Goal: Obtain resource: Download file/media

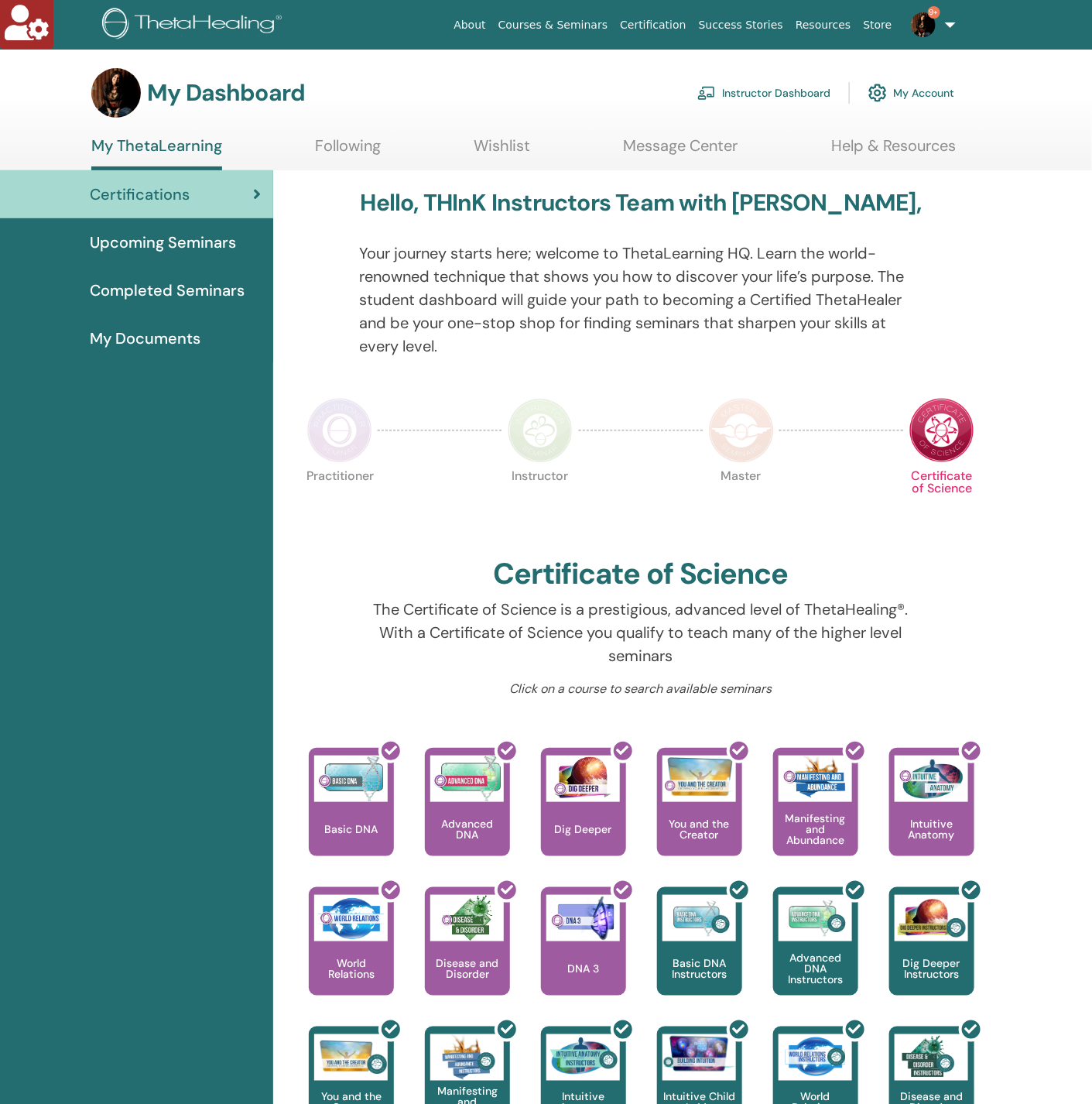
click at [776, 96] on link "Instructor Dashboard" at bounding box center [764, 93] width 134 height 34
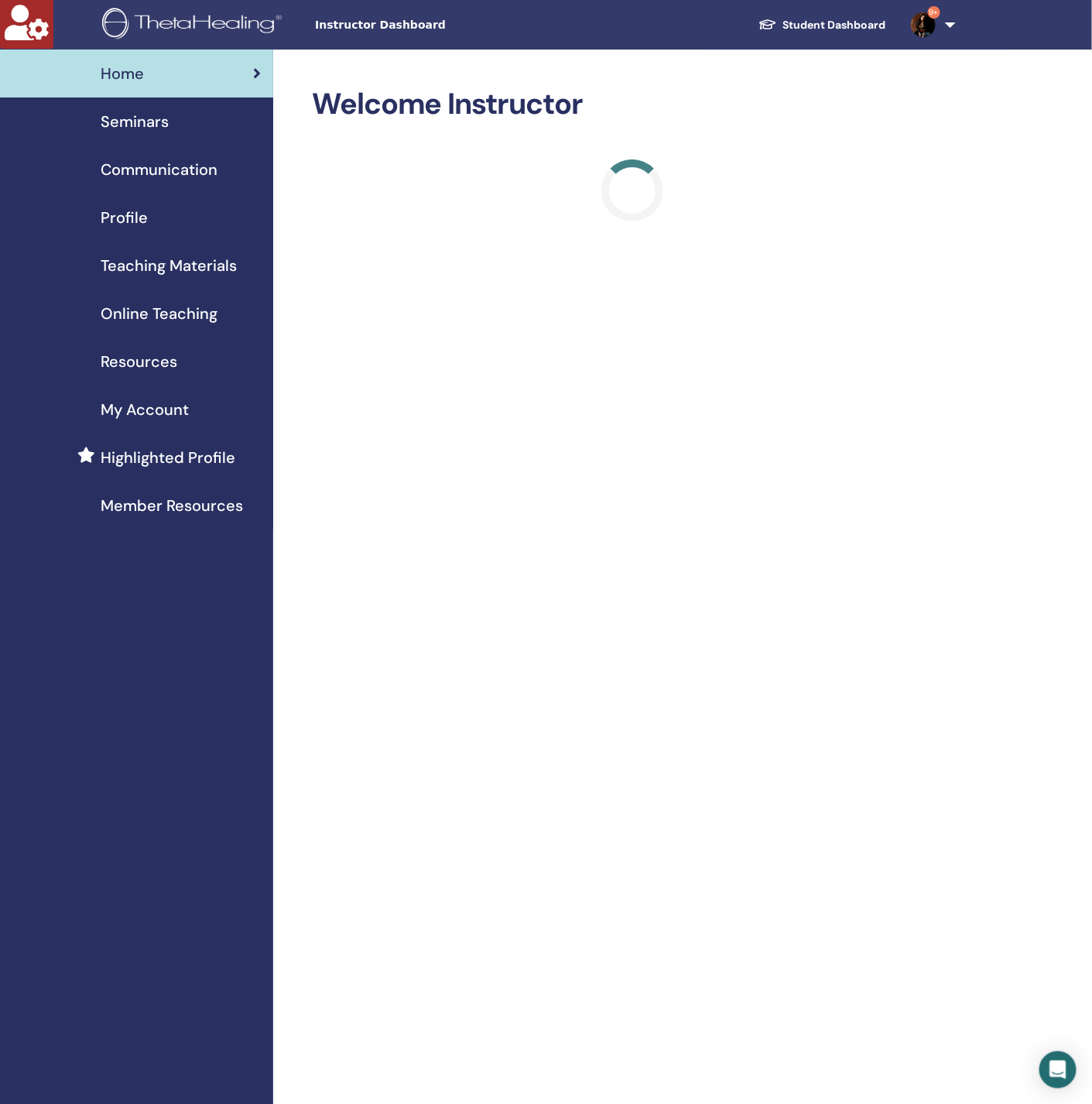
click at [134, 124] on span "Seminars" at bounding box center [134, 122] width 68 height 23
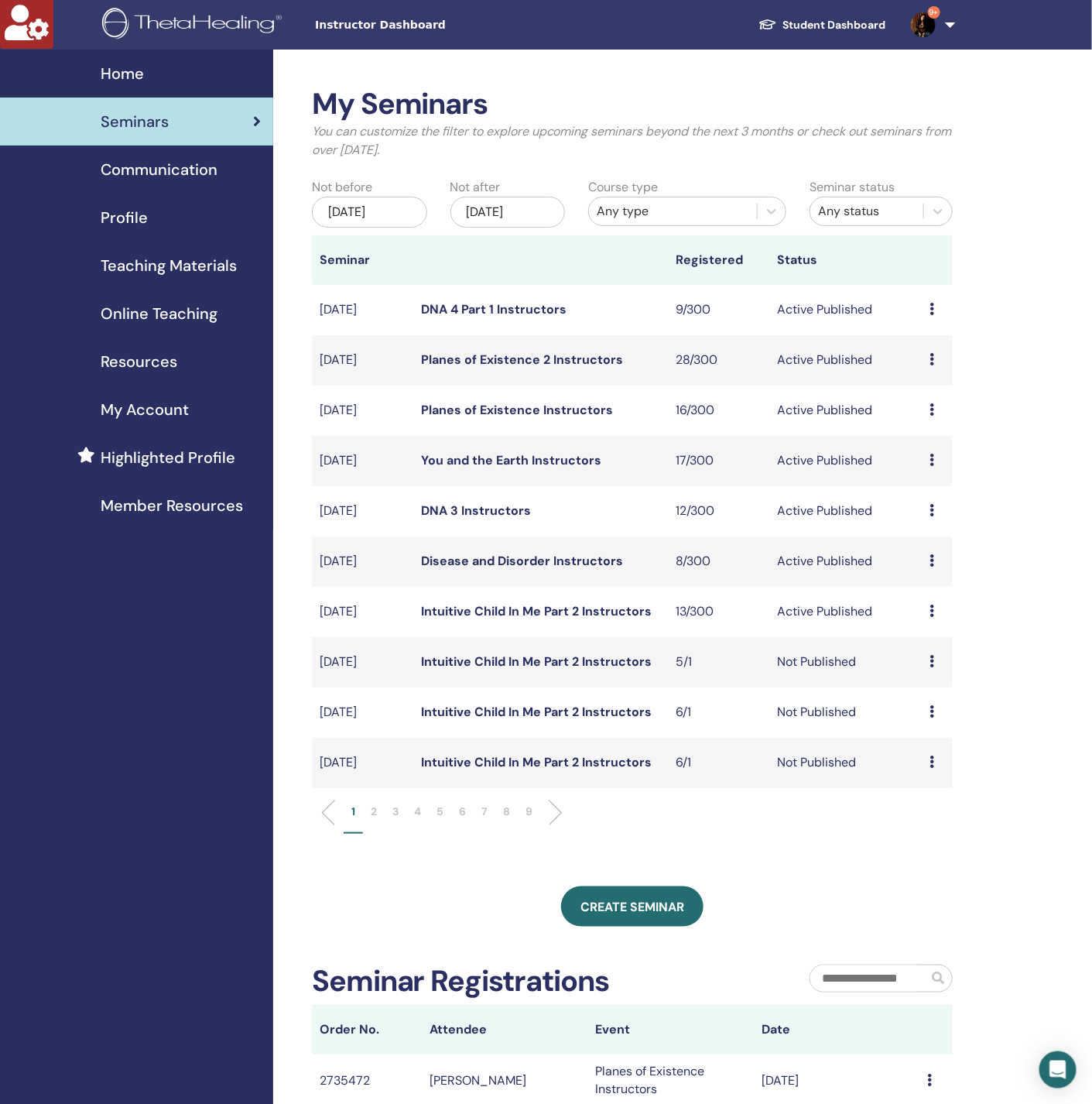
click at [365, 804] on li "2" at bounding box center [374, 818] width 22 height 30
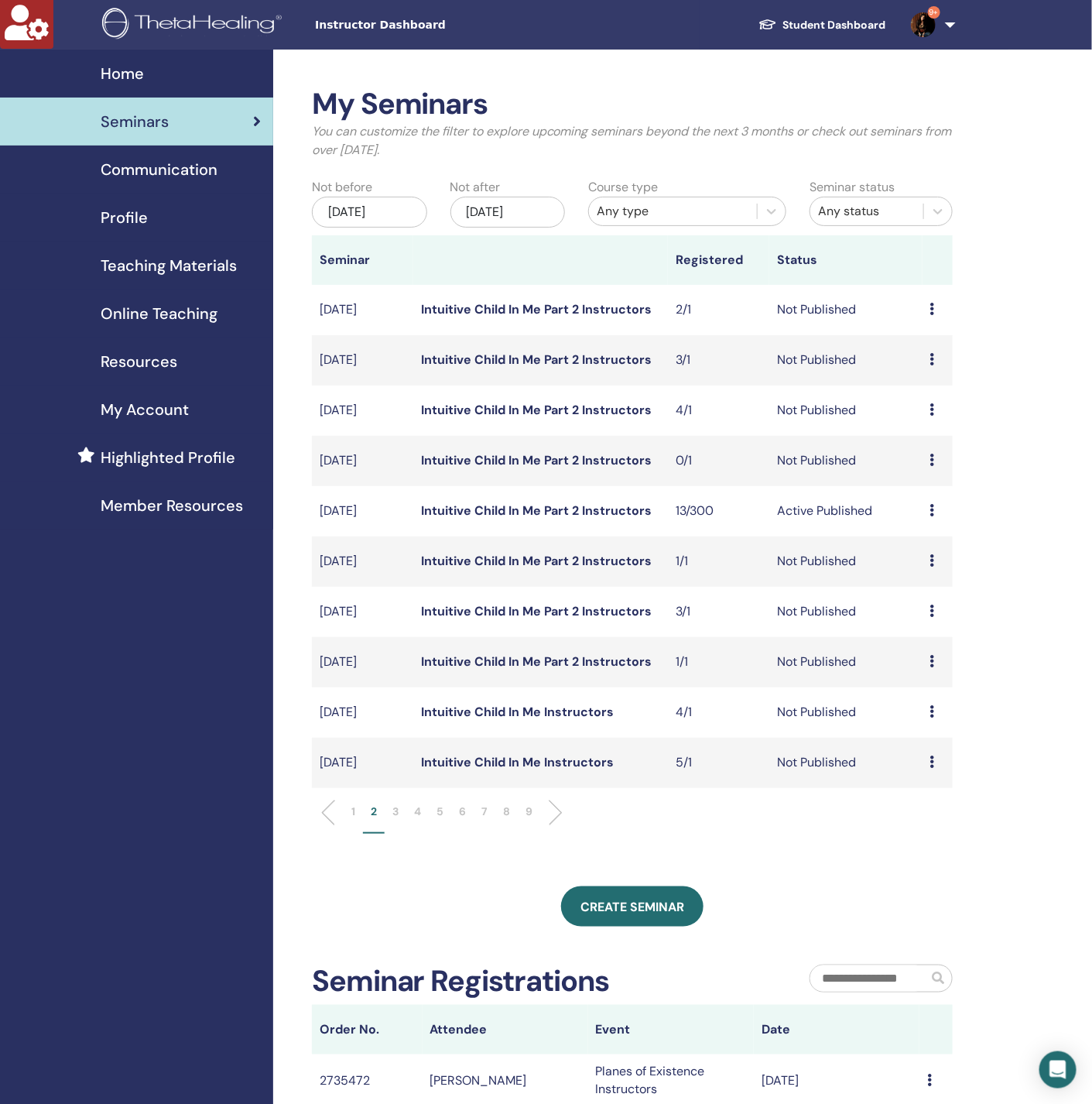
click at [390, 811] on li "3" at bounding box center [395, 818] width 22 height 30
click at [375, 808] on p "2" at bounding box center [374, 812] width 6 height 16
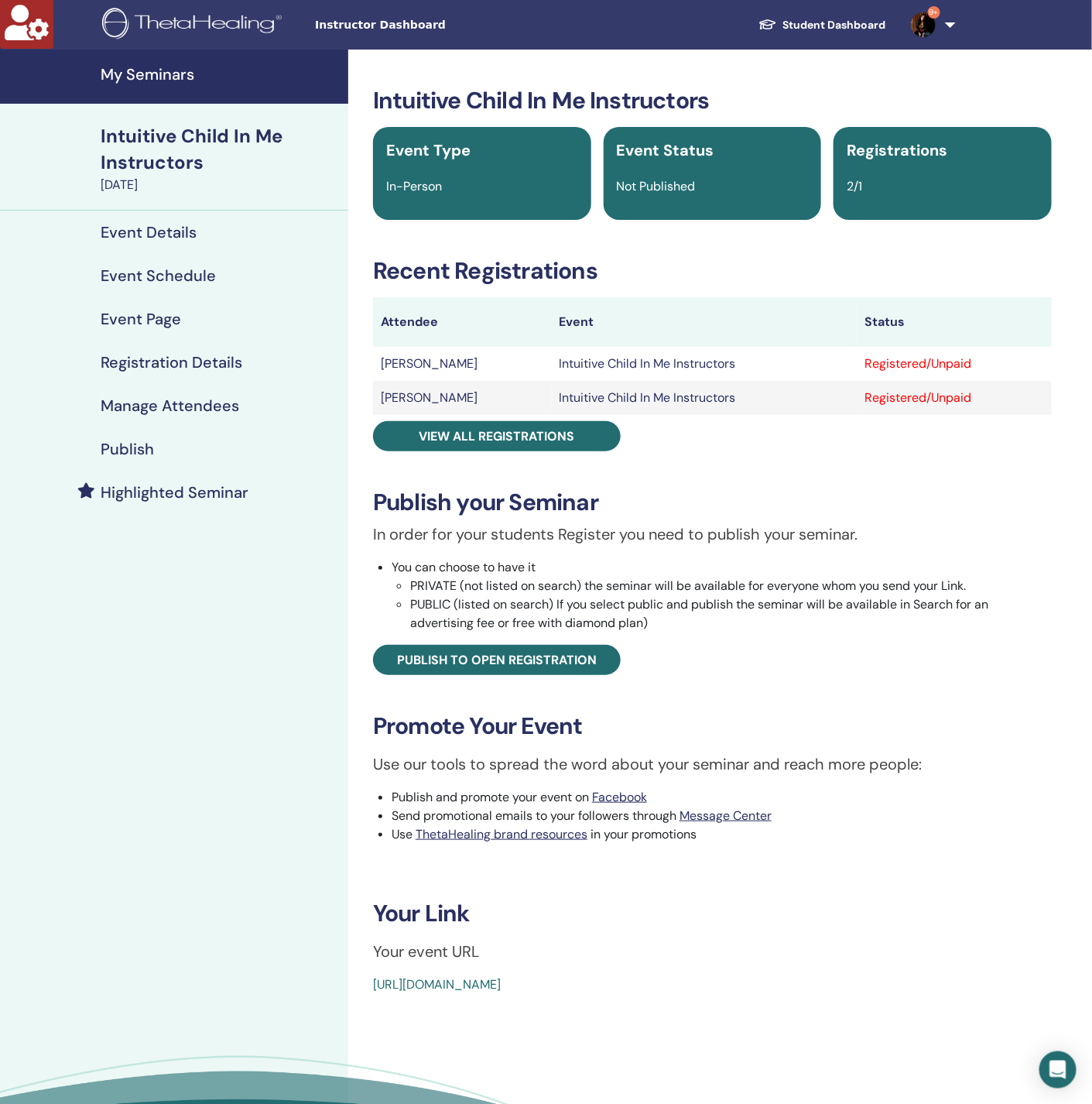
click at [224, 407] on h4 "Manage Attendees" at bounding box center [171, 405] width 139 height 19
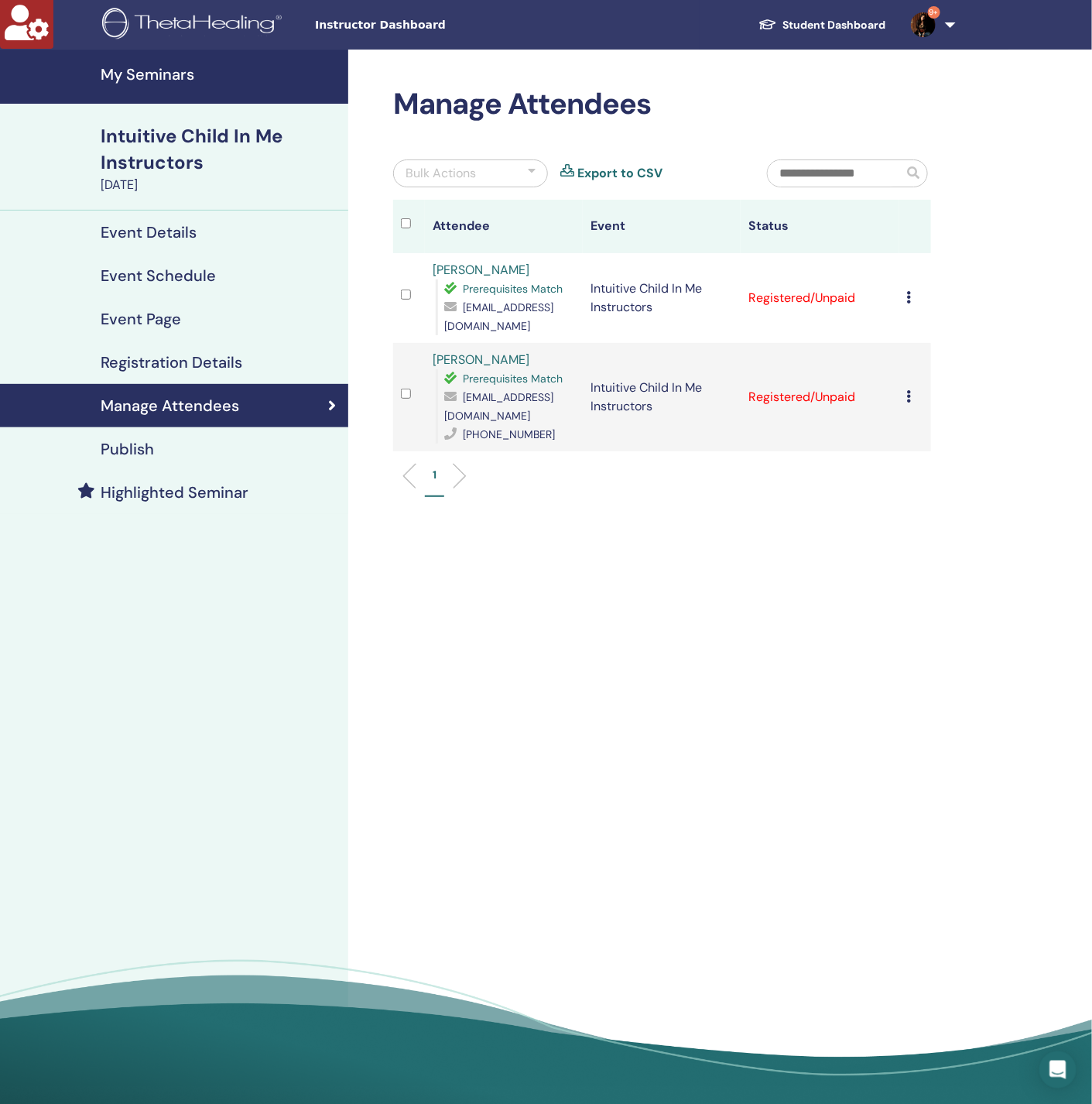
click at [908, 301] on icon at bounding box center [909, 298] width 5 height 13
click at [920, 466] on link "Download Certificate" at bounding box center [932, 461] width 120 height 16
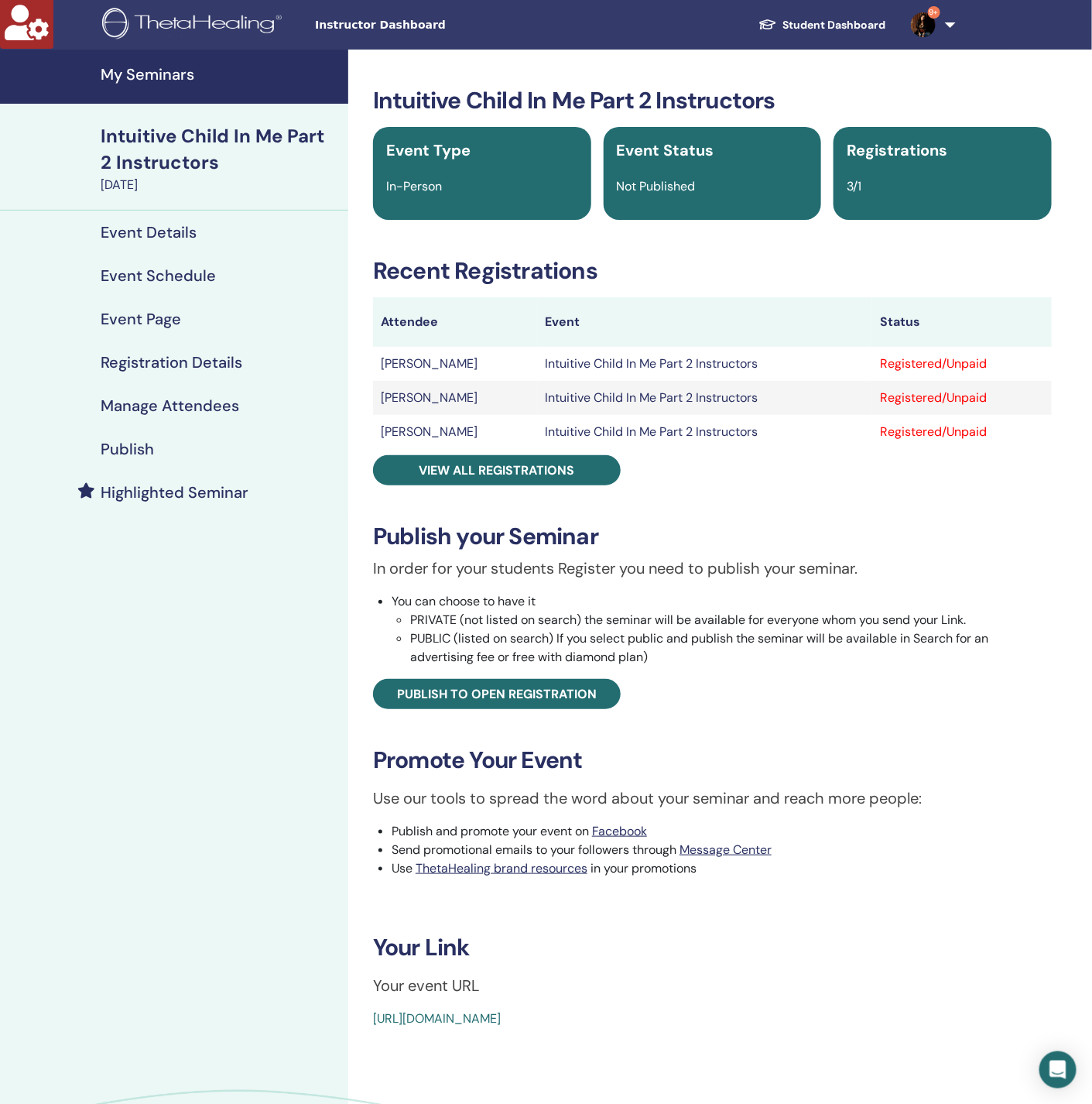
click at [156, 394] on link "Manage Attendees" at bounding box center [174, 405] width 348 height 43
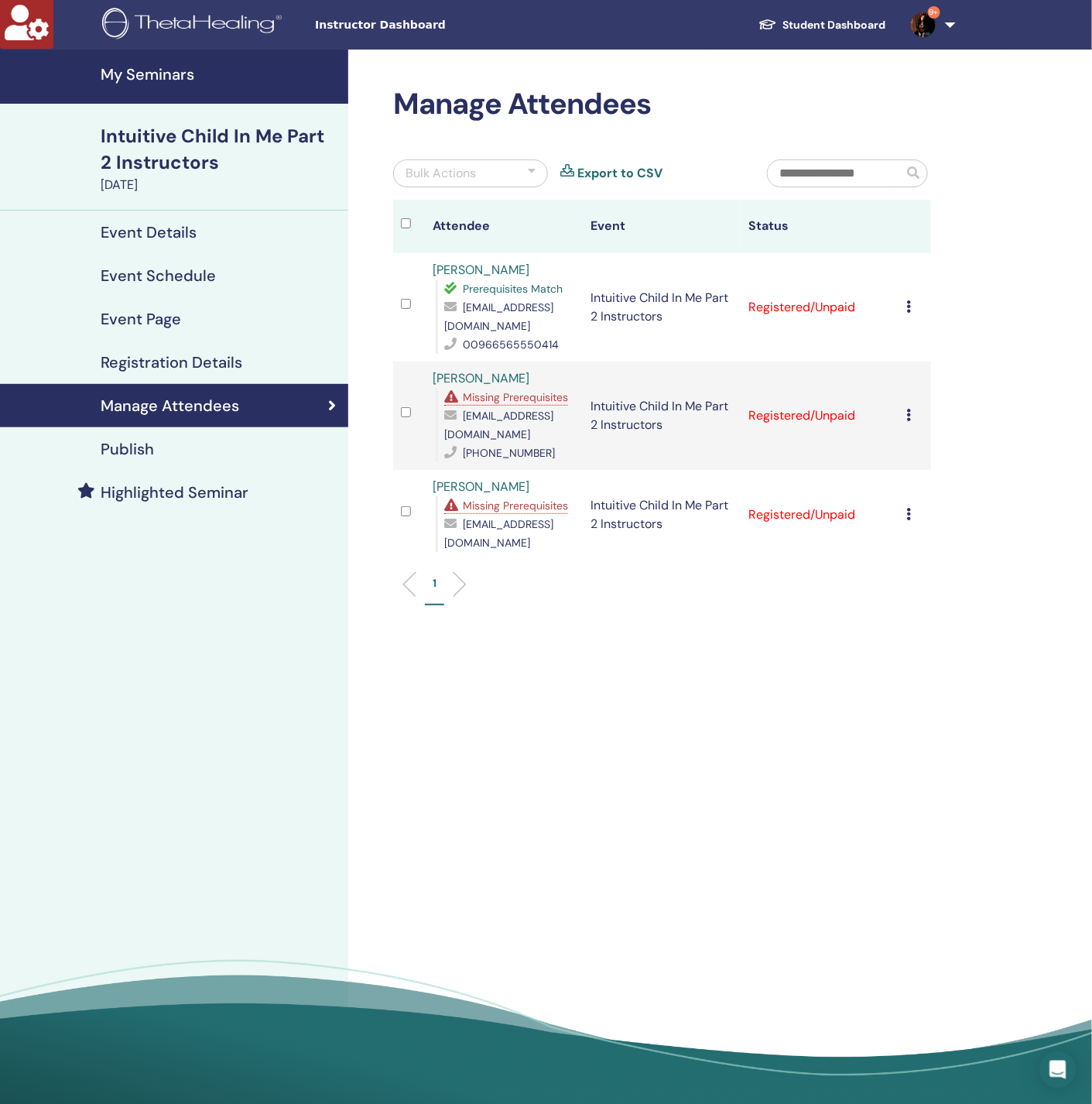
click at [908, 422] on icon at bounding box center [909, 415] width 5 height 13
click at [927, 592] on link "Download Certificate" at bounding box center [932, 598] width 120 height 16
